Goal: Task Accomplishment & Management: Use online tool/utility

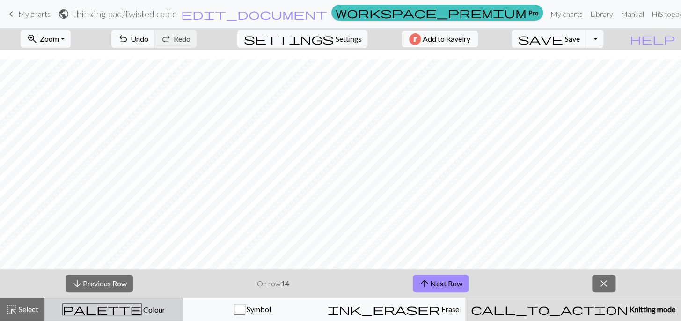
scroll to position [9, 0]
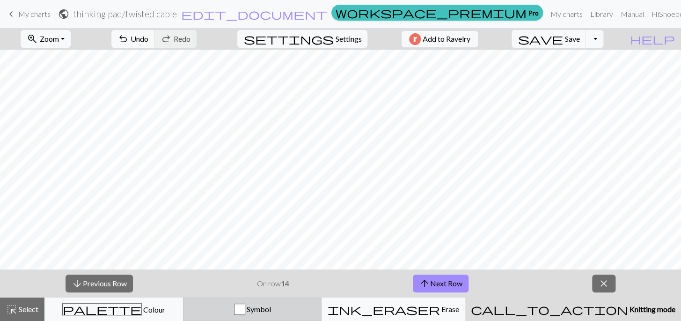
click at [271, 307] on span "Symbol" at bounding box center [258, 308] width 26 height 9
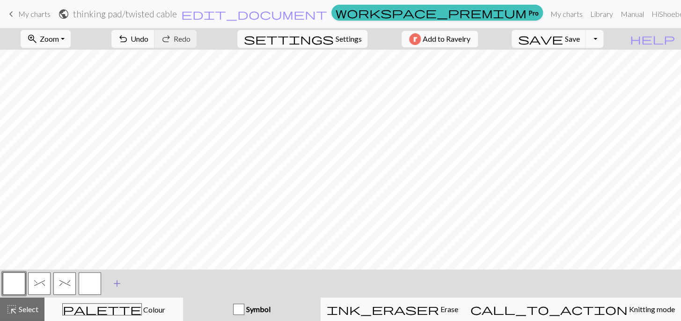
click at [121, 283] on span "add" at bounding box center [116, 283] width 11 height 13
click at [85, 282] on button "button" at bounding box center [90, 283] width 22 height 22
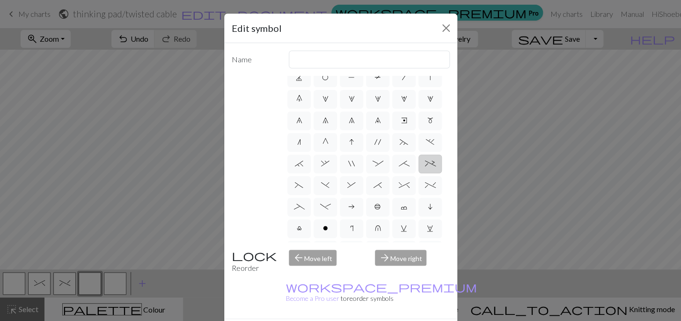
scroll to position [53, 0]
click at [429, 168] on label "+" at bounding box center [429, 162] width 23 height 19
click at [429, 210] on input "+" at bounding box center [428, 213] width 6 height 6
radio input "true"
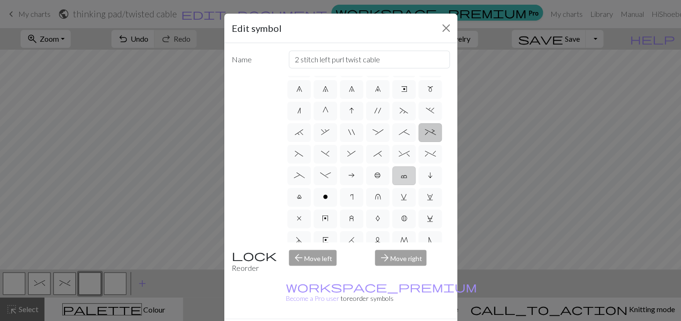
scroll to position [80, 0]
click at [324, 59] on input "2 stitch left purl twist cable" at bounding box center [369, 60] width 161 height 18
type input "2 stitch right purl twist cable"
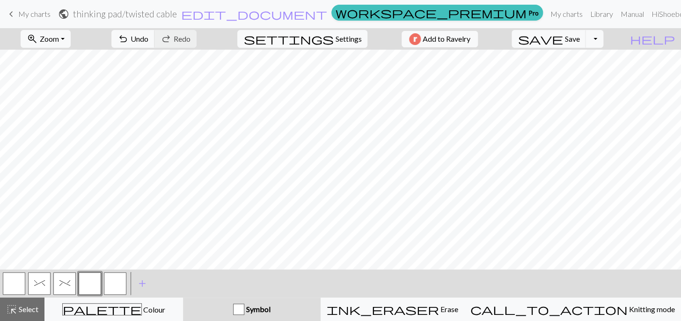
click at [85, 287] on button "button" at bounding box center [90, 283] width 22 height 22
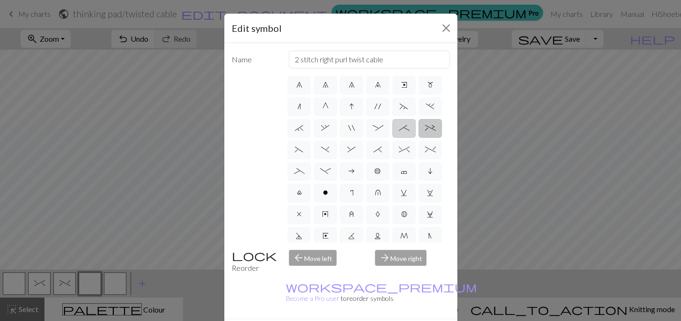
scroll to position [90, 0]
click at [380, 146] on span "*" at bounding box center [377, 146] width 8 height 7
click at [379, 231] on input "*" at bounding box center [376, 234] width 6 height 6
radio input "true"
type input "right part of right 3+ stitch cable, wyib"
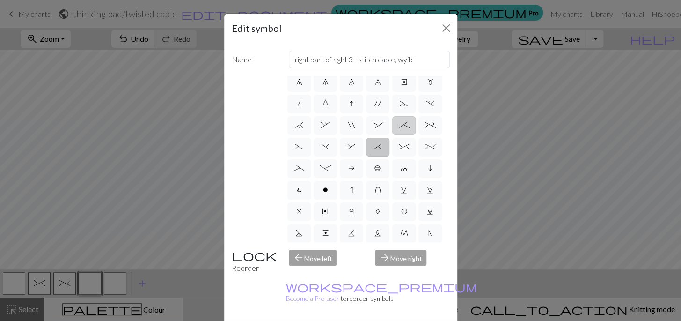
click at [407, 123] on span ";" at bounding box center [404, 124] width 11 height 7
click at [405, 210] on input ";" at bounding box center [402, 213] width 6 height 6
radio input "true"
type input "right part of 4+ stitch cable wyib"
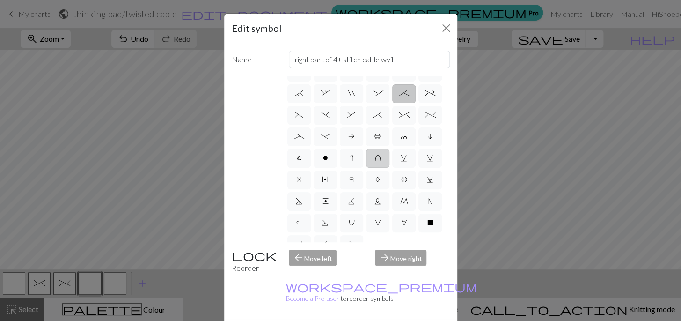
scroll to position [123, 0]
click at [353, 158] on label "r" at bounding box center [351, 157] width 23 height 19
click at [353, 274] on input "r" at bounding box center [353, 277] width 6 height 6
radio input "true"
type input "knit by wrapping yarn over"
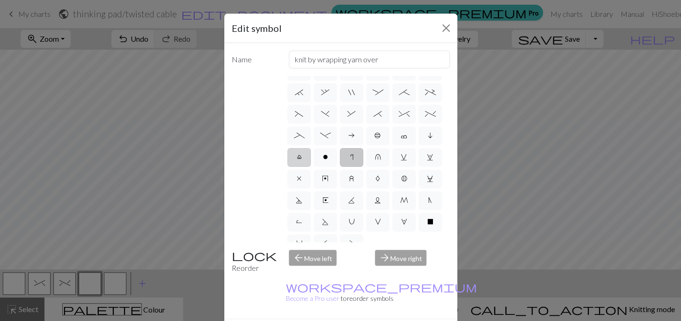
click at [299, 161] on label "l" at bounding box center [298, 157] width 23 height 19
click at [299, 274] on input "l" at bounding box center [300, 277] width 6 height 6
radio input "true"
type input "Twisted stitch"
click at [351, 222] on span "U" at bounding box center [352, 221] width 6 height 7
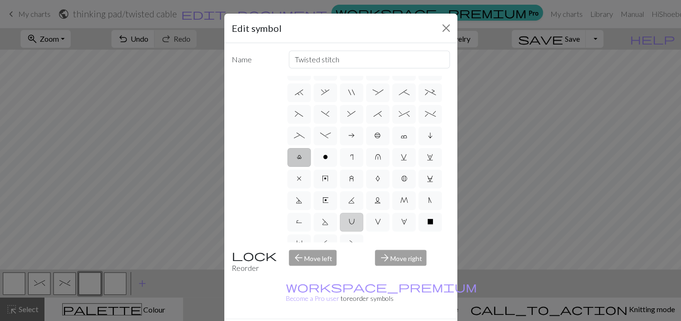
radio input "true"
type input "eyelet"
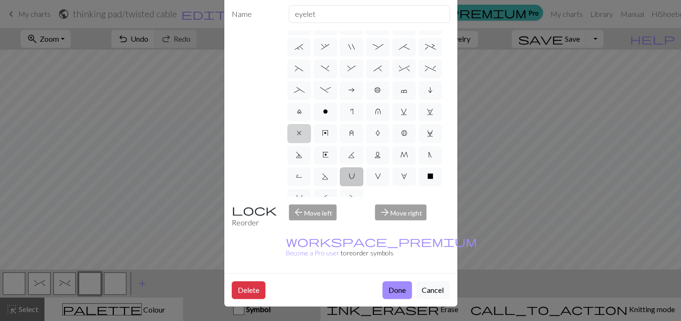
click at [302, 135] on label "x" at bounding box center [298, 133] width 23 height 19
click at [302, 250] on input "x" at bounding box center [300, 253] width 6 height 6
radio input "true"
type input "no stitch"
click at [301, 116] on label "l" at bounding box center [298, 111] width 23 height 19
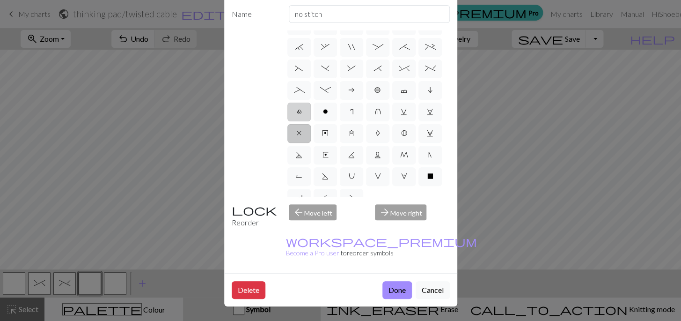
click at [301, 229] on input "l" at bounding box center [300, 232] width 6 height 6
radio input "true"
type input "Twisted stitch"
click at [299, 95] on label "_" at bounding box center [298, 90] width 23 height 19
click at [299, 207] on input "_" at bounding box center [297, 210] width 6 height 6
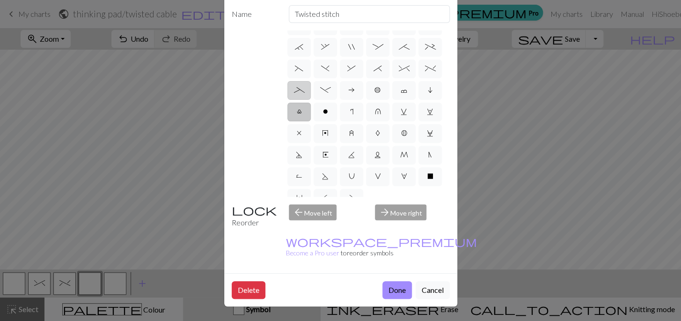
radio input "true"
type input "Left part of left 4+ cable"
click at [303, 177] on label "R" at bounding box center [298, 176] width 23 height 19
click at [302, 293] on input "R" at bounding box center [299, 296] width 6 height 6
radio input "true"
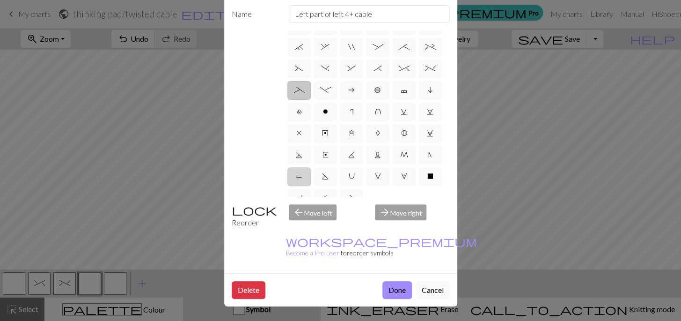
type input "purl by wrapping yarn over"
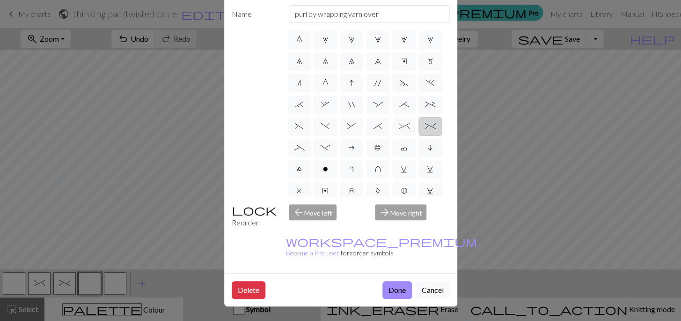
scroll to position [59, 0]
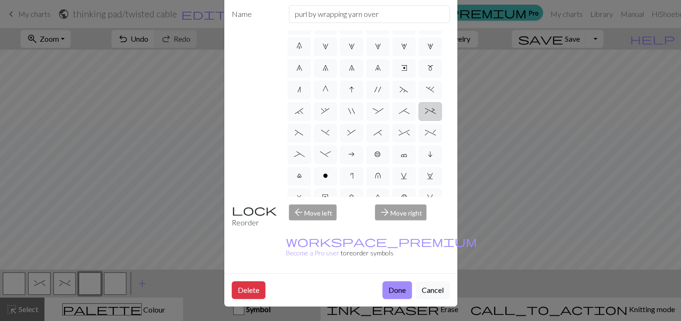
click at [430, 112] on span "+" at bounding box center [430, 110] width 11 height 7
click at [430, 164] on input "+" at bounding box center [428, 167] width 6 height 6
radio input "true"
type input "2 stitch left purl twist cable"
click at [403, 112] on span ";" at bounding box center [404, 110] width 11 height 7
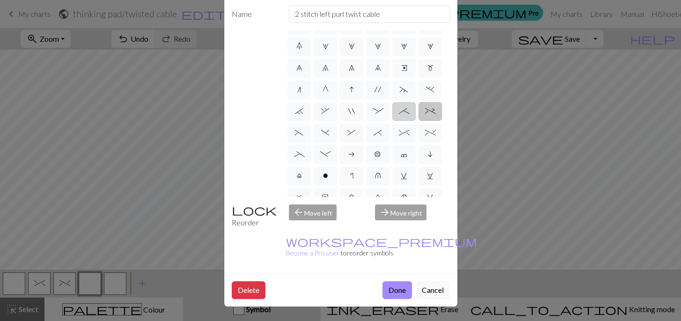
click at [403, 164] on input ";" at bounding box center [402, 167] width 6 height 6
radio input "true"
type input "right part of 4+ stitch cable wyib"
click at [291, 132] on label "(" at bounding box center [298, 133] width 23 height 19
click at [295, 186] on input "(" at bounding box center [298, 189] width 6 height 6
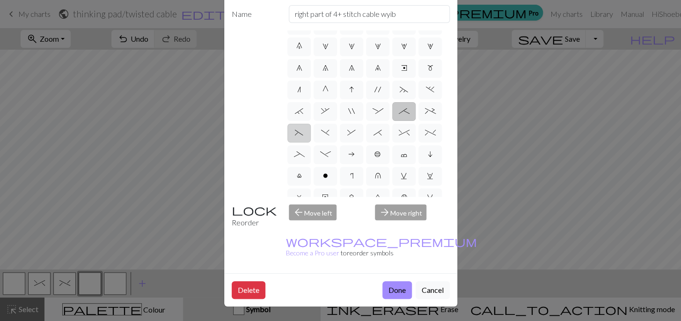
radio input "true"
type input "left part of left 3+ stitch cable, wyif"
click at [323, 135] on span ")" at bounding box center [325, 132] width 8 height 7
click at [323, 186] on input ")" at bounding box center [324, 189] width 6 height 6
radio input "true"
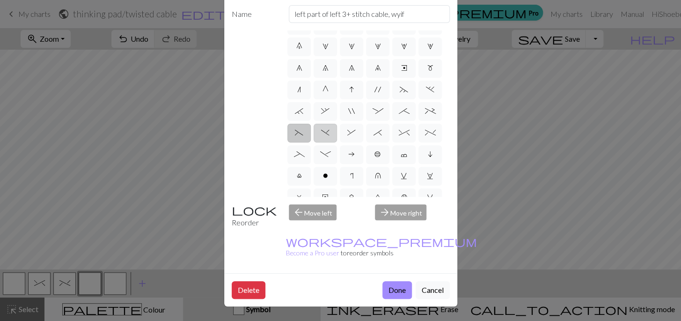
type input "right part of left 3+ stitch cable, wyif"
click at [354, 131] on span "&" at bounding box center [351, 132] width 8 height 7
click at [353, 186] on input "&" at bounding box center [350, 189] width 6 height 6
radio input "true"
type input "left part of right 3+ stitch cable, wyib"
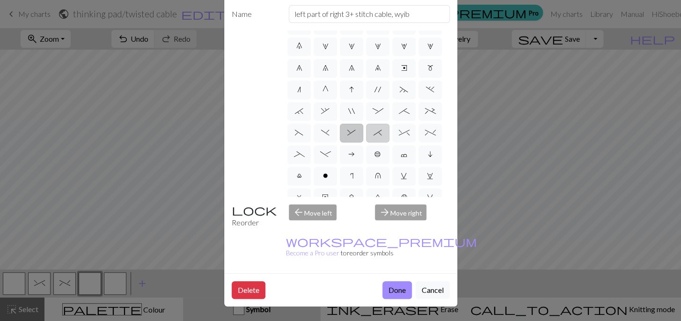
click at [383, 133] on label "*" at bounding box center [377, 133] width 23 height 19
click at [379, 186] on input "*" at bounding box center [376, 189] width 6 height 6
radio input "true"
type input "right part of right 3+ stitch cable, wyib"
click at [401, 132] on span "^" at bounding box center [404, 132] width 11 height 7
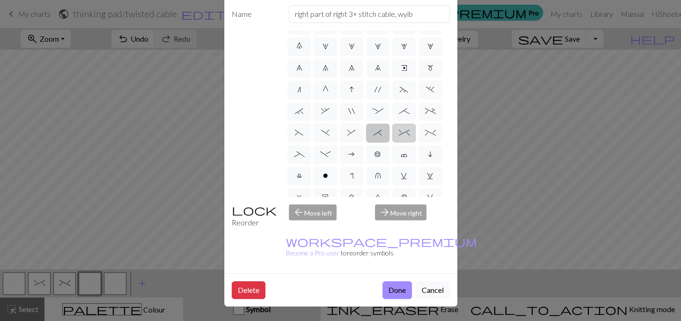
click at [401, 186] on input "^" at bounding box center [402, 189] width 6 height 6
radio input "true"
type input "2 stitch right twist cable"
click at [427, 135] on span "%" at bounding box center [430, 132] width 11 height 7
click at [427, 186] on input "%" at bounding box center [428, 189] width 6 height 6
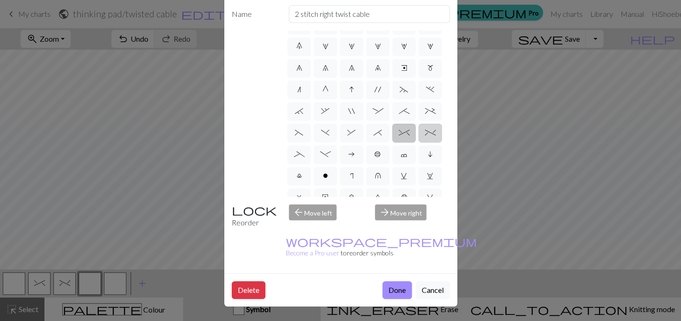
radio input "true"
type input "2 stitch left twist cable"
click at [294, 155] on span "_" at bounding box center [299, 153] width 11 height 7
click at [294, 207] on input "_" at bounding box center [297, 210] width 6 height 6
radio input "true"
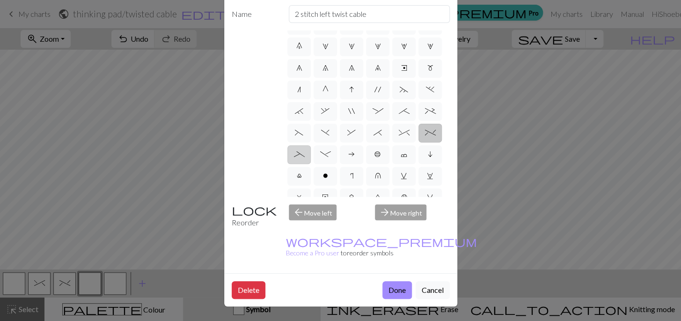
type input "Left part of left 4+ cable"
click at [327, 155] on span "-" at bounding box center [325, 153] width 11 height 7
click at [326, 207] on input "-" at bounding box center [323, 210] width 6 height 6
radio input "true"
type input "Right part of left 4+ cable"
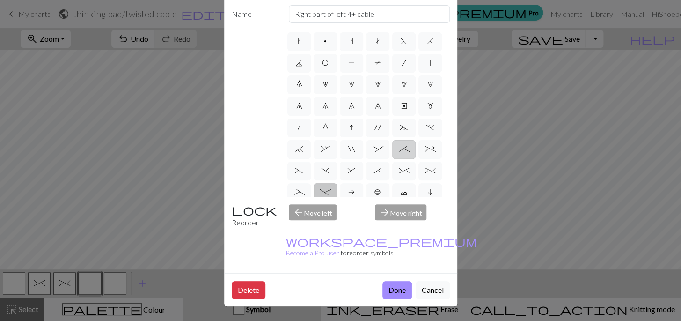
scroll to position [0, 0]
click at [402, 83] on span "/" at bounding box center [404, 83] width 4 height 7
click at [402, 83] on input "/" at bounding box center [405, 81] width 6 height 6
radio input "true"
type input "right leaning decrease"
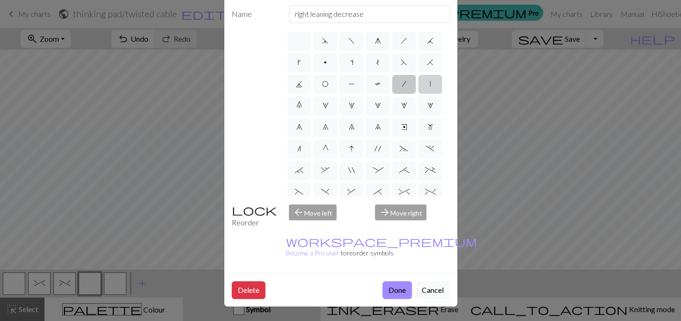
click at [428, 84] on label "|" at bounding box center [429, 84] width 23 height 19
click at [430, 84] on input "|" at bounding box center [433, 81] width 6 height 6
radio input "true"
type input "slip stitch"
click at [427, 69] on label "H" at bounding box center [429, 62] width 23 height 19
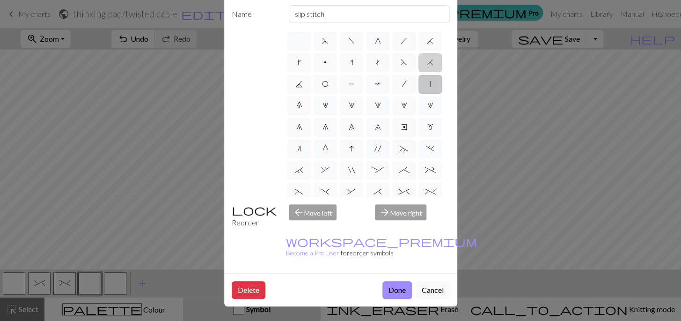
click at [427, 63] on input "H" at bounding box center [430, 60] width 6 height 6
radio input "true"
type input "k2tog"
click at [401, 66] on span "F" at bounding box center [404, 61] width 7 height 7
click at [401, 63] on input "F" at bounding box center [404, 60] width 6 height 6
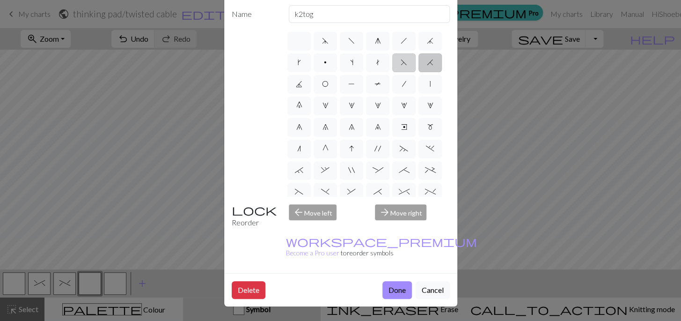
radio input "true"
type input "ssk"
click at [350, 41] on span "f" at bounding box center [351, 40] width 7 height 7
click at [350, 41] on input "f" at bounding box center [351, 38] width 6 height 6
radio input "true"
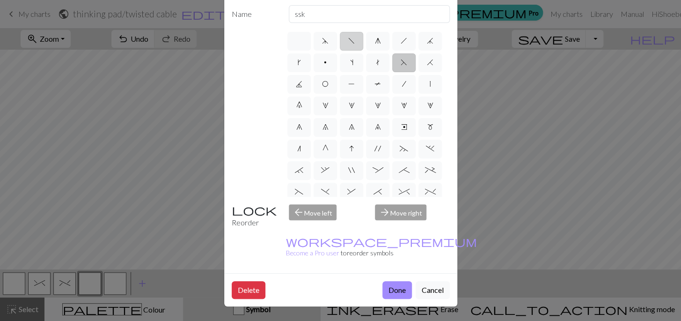
type input "left leaning decrease"
click at [300, 59] on span "k" at bounding box center [299, 61] width 3 height 7
click at [300, 59] on input "k" at bounding box center [301, 60] width 6 height 6
radio input "true"
type input "right leaning increase"
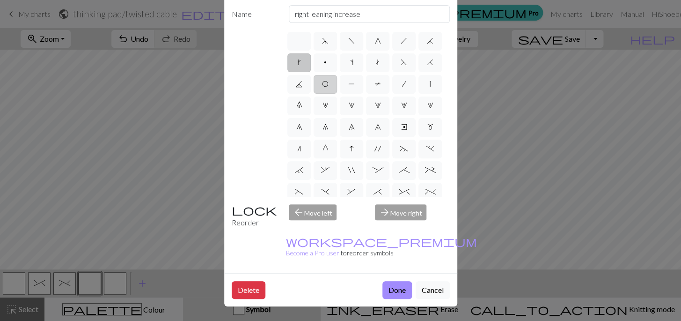
click at [331, 91] on label "O" at bounding box center [325, 84] width 23 height 19
click at [328, 84] on input "O" at bounding box center [325, 81] width 6 height 6
radio input "true"
type input "yo"
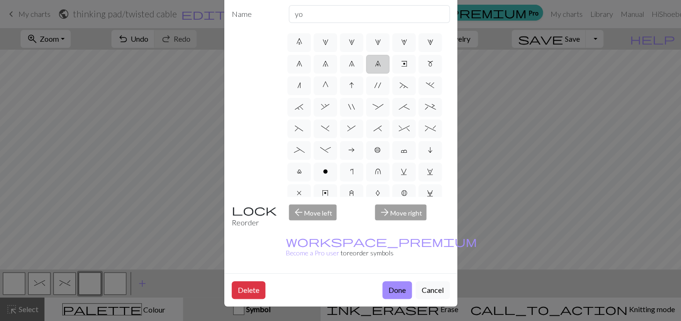
scroll to position [70, 0]
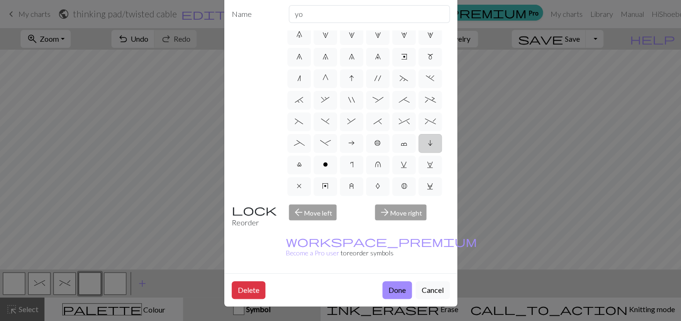
click at [429, 145] on span "i" at bounding box center [430, 142] width 5 height 7
click at [429, 207] on input "i" at bounding box center [431, 210] width 6 height 6
radio input "true"
type input "skpo"
click at [375, 139] on span "b" at bounding box center [377, 142] width 7 height 7
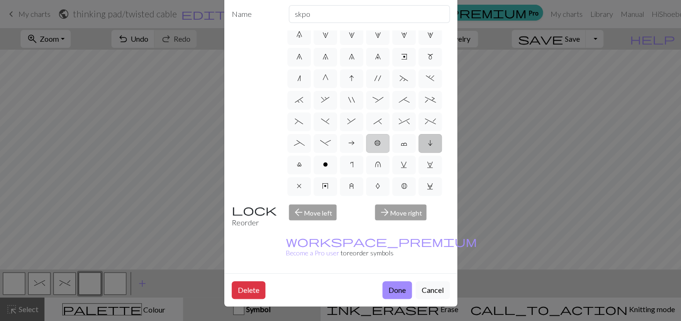
click at [375, 207] on input "b" at bounding box center [377, 210] width 6 height 6
radio input "true"
type input "Peppercorn"
click at [352, 143] on span "a" at bounding box center [351, 142] width 7 height 7
click at [352, 207] on input "a" at bounding box center [351, 210] width 6 height 6
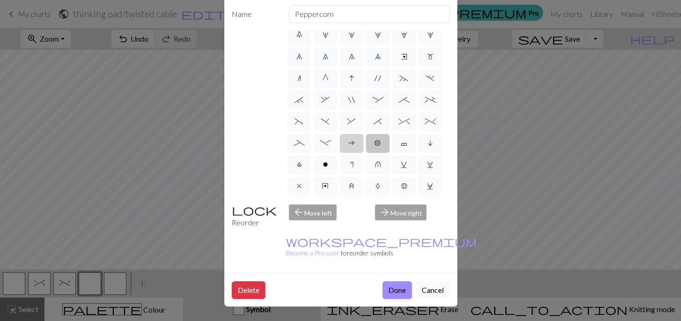
radio input "true"
type input "Purl on WS"
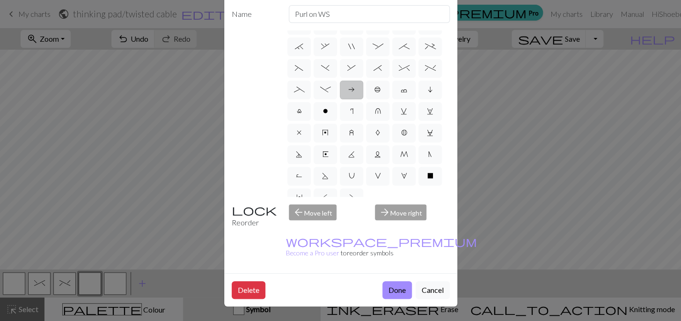
scroll to position [135, 0]
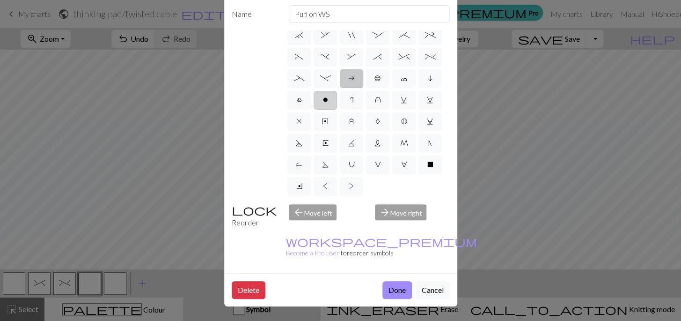
click at [328, 105] on label "o" at bounding box center [325, 100] width 23 height 19
click at [328, 229] on input "o" at bounding box center [326, 232] width 6 height 6
radio input "true"
type input "purl"
click at [354, 104] on label "r" at bounding box center [351, 100] width 23 height 19
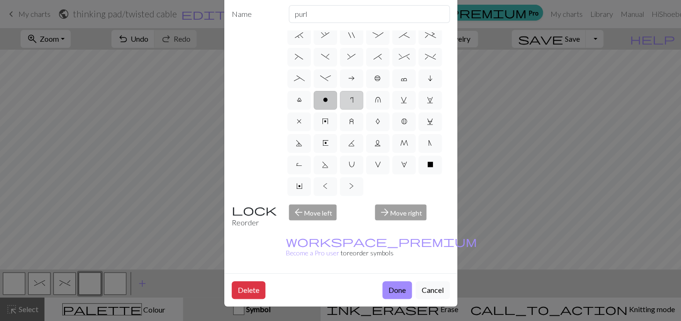
click at [354, 229] on input "r" at bounding box center [353, 232] width 6 height 6
radio input "true"
type input "knit by wrapping yarn over"
click at [328, 168] on label "S" at bounding box center [325, 164] width 23 height 19
click at [328, 293] on input "S" at bounding box center [325, 296] width 6 height 6
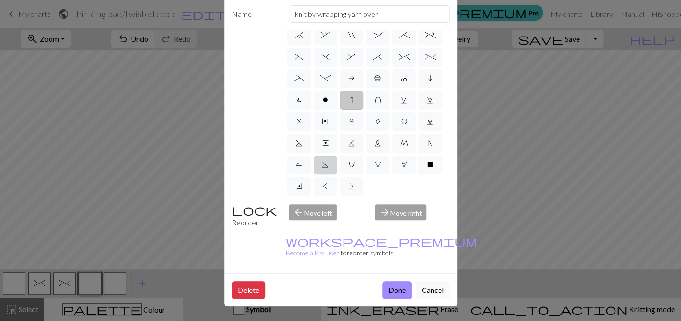
radio input "true"
type input "p2tog tbl"
click at [399, 168] on label "W" at bounding box center [403, 164] width 23 height 19
click at [401, 293] on input "W" at bounding box center [404, 296] width 6 height 6
radio input "true"
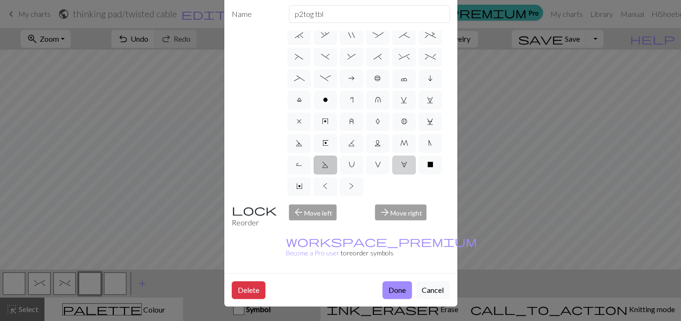
type input "k1, yo, k1"
click at [437, 281] on button "Cancel" at bounding box center [433, 290] width 34 height 18
